Goal: Task Accomplishment & Management: Manage account settings

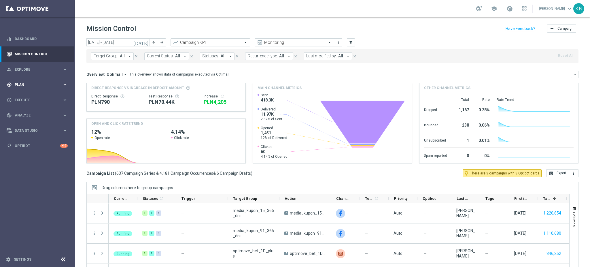
click at [25, 84] on span "Plan" at bounding box center [38, 84] width 47 height 3
drag, startPoint x: 31, startPoint y: 95, endPoint x: 29, endPoint y: 3, distance: 91.8
click at [31, 95] on link "Target Groups" at bounding box center [37, 96] width 45 height 5
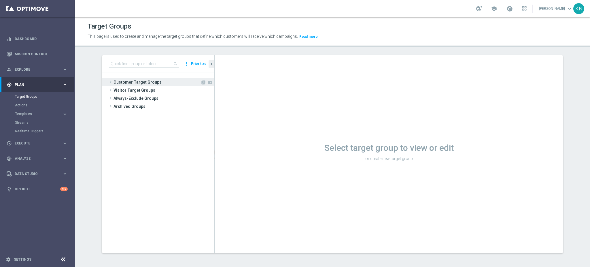
click at [132, 83] on span "Customer Target Groups" at bounding box center [156, 82] width 87 height 8
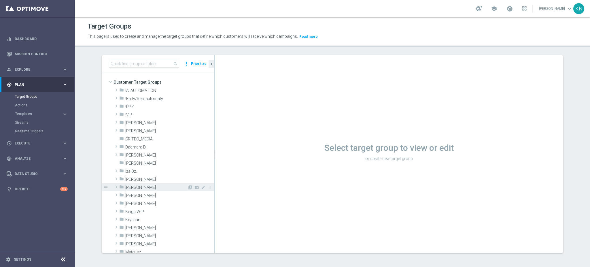
click at [125, 185] on span "[PERSON_NAME]" at bounding box center [156, 187] width 62 height 5
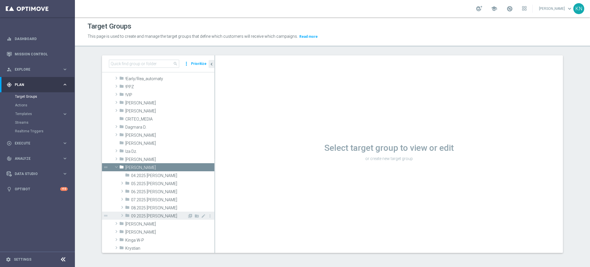
scroll to position [38, 0]
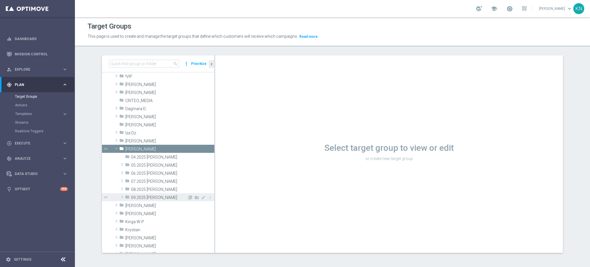
click at [140, 200] on div "folder 09.2025 [PERSON_NAME]" at bounding box center [156, 197] width 62 height 8
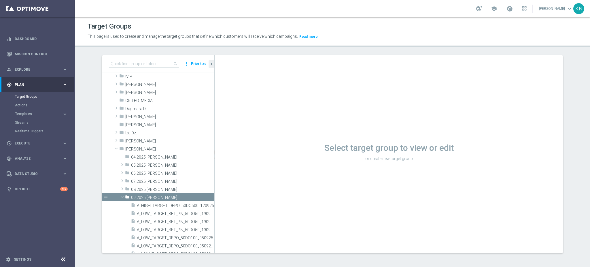
scroll to position [192, 0]
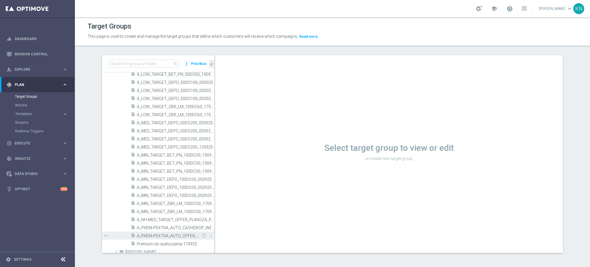
click at [158, 237] on span "A_PREM-PEXTRA_AUTO_OFFER_WELCOME_PW_BEZ_MRKT_WEEKLY" at bounding box center [169, 235] width 64 height 5
click at [160, 219] on span "A_NH-MED_TARGET_OFFER_PLANSZA_POLFIN_050925" at bounding box center [169, 219] width 64 height 5
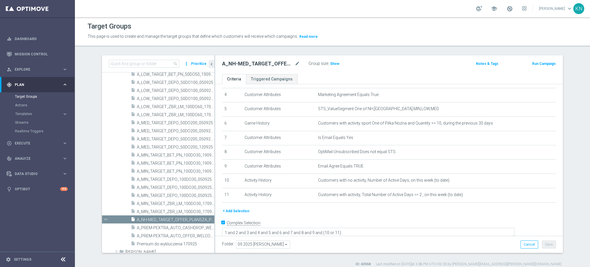
scroll to position [5, 0]
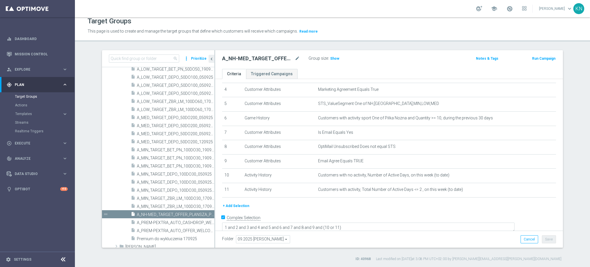
click at [236, 204] on button "+ Add Selection" at bounding box center [236, 205] width 28 height 6
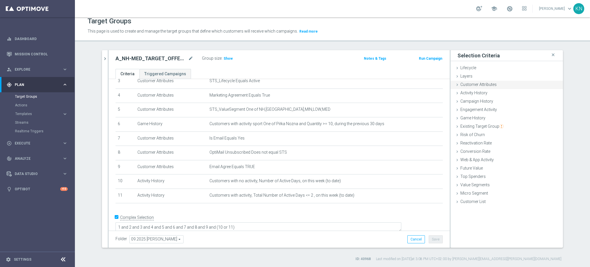
click at [491, 83] on span "Customer Attributes" at bounding box center [478, 84] width 36 height 5
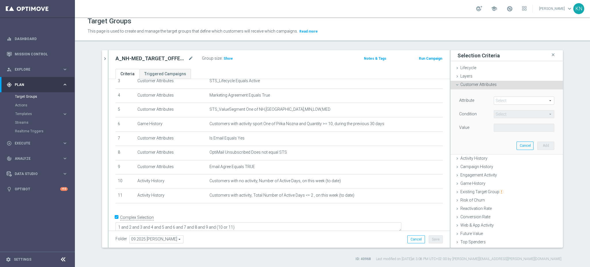
click at [494, 98] on span at bounding box center [524, 100] width 60 height 7
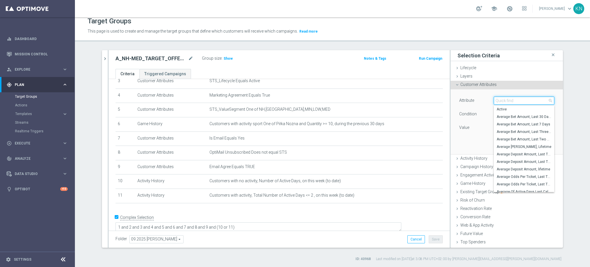
click at [497, 101] on input "search" at bounding box center [523, 100] width 60 height 8
type input "cate"
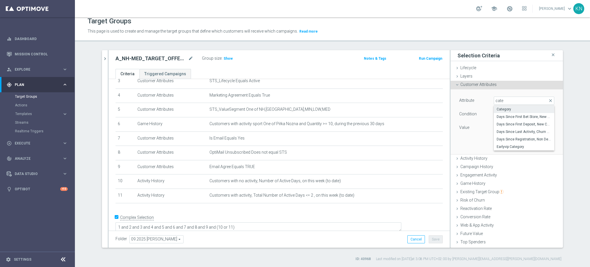
click at [514, 107] on span "Category" at bounding box center [523, 109] width 55 height 5
type input "Category"
type input "Equals"
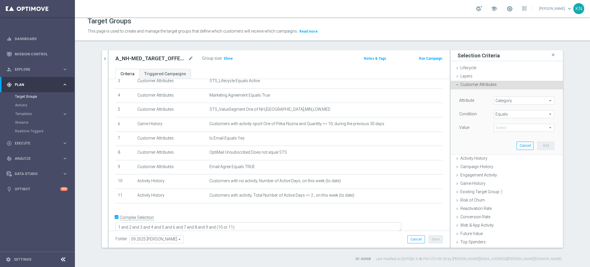
click at [504, 128] on span at bounding box center [524, 127] width 60 height 7
click at [455, 143] on div "Attribute Category Category arrow_drop_down search Condition Equals Equals arro…" at bounding box center [507, 121] width 104 height 64
click at [513, 128] on span at bounding box center [524, 127] width 60 height 7
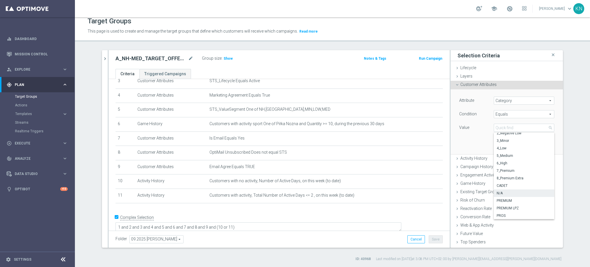
scroll to position [0, 0]
click at [29, 113] on span "Templates" at bounding box center [35, 113] width 41 height 3
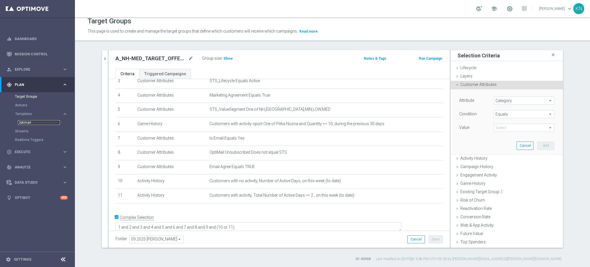
click at [28, 121] on link "Optimail" at bounding box center [39, 122] width 42 height 5
